Goal: Browse casually

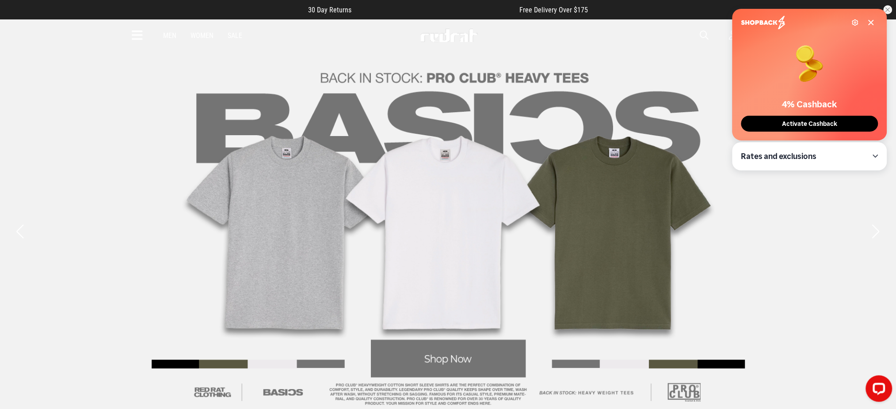
click at [98, 96] on link "4 / 5" at bounding box center [448, 231] width 897 height 425
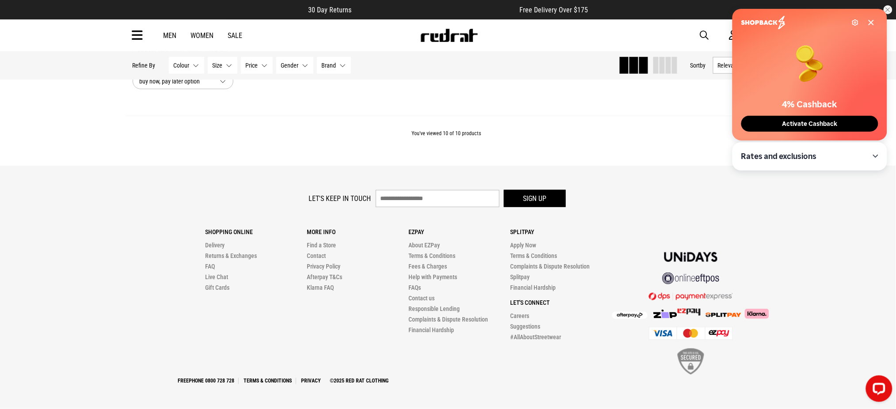
scroll to position [1461, 0]
click at [49, 168] on footer "Let's keep in touch Sign up Shopping Online Delivery Returns & Exchanges FAQ Li…" at bounding box center [448, 288] width 896 height 244
